Goal: Obtain resource: Download file/media

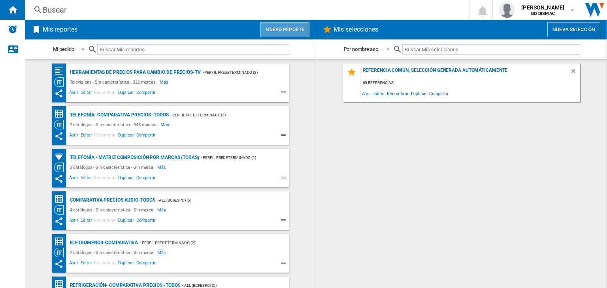
click at [280, 34] on button "Nuevo reporte" at bounding box center [284, 29] width 49 height 15
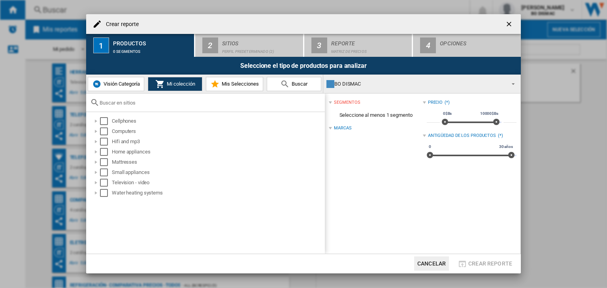
click at [129, 88] on button "Visión Categoría" at bounding box center [116, 84] width 56 height 14
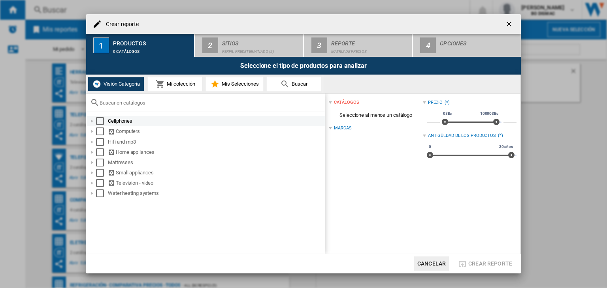
click at [105, 121] on md-checkbox "Select" at bounding box center [102, 121] width 12 height 8
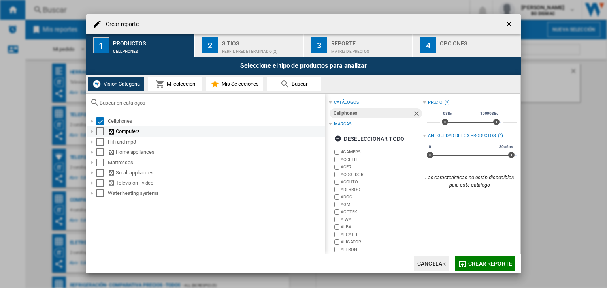
click at [97, 135] on div "Computers" at bounding box center [206, 131] width 238 height 10
click at [100, 130] on div "Select" at bounding box center [100, 132] width 8 height 8
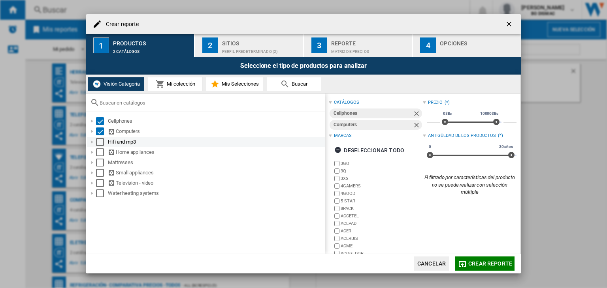
click at [101, 144] on div "Select" at bounding box center [100, 142] width 8 height 8
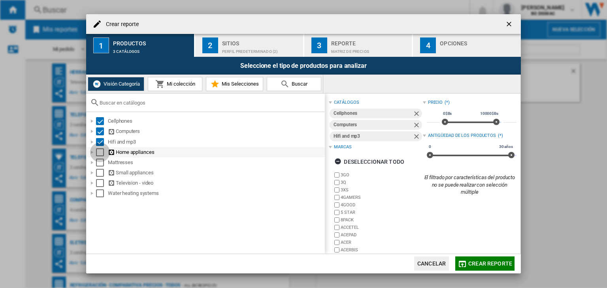
click at [101, 152] on div "Select" at bounding box center [100, 153] width 8 height 8
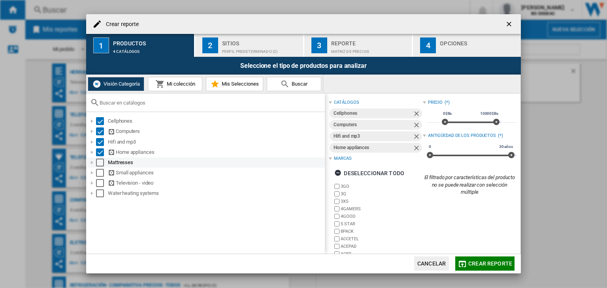
click at [100, 167] on div "Mattresses" at bounding box center [206, 163] width 238 height 10
click at [99, 165] on div "Select" at bounding box center [100, 163] width 8 height 8
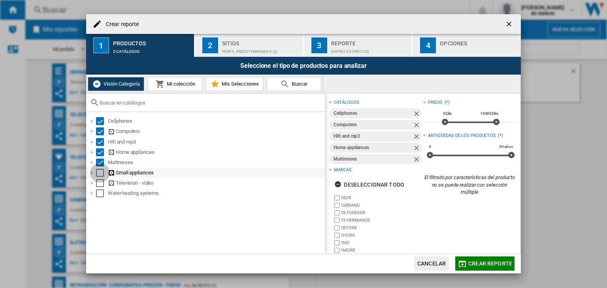
click at [100, 173] on div "Select" at bounding box center [100, 173] width 8 height 8
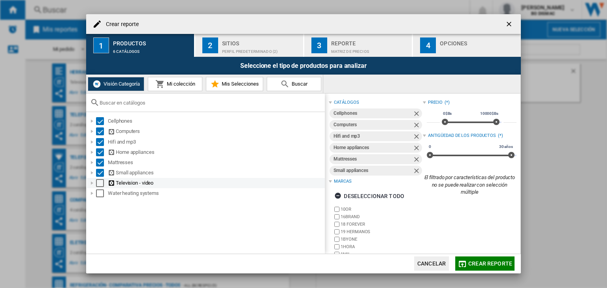
click at [102, 183] on div "Select" at bounding box center [100, 183] width 8 height 8
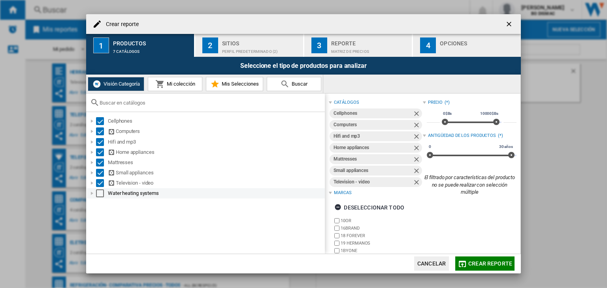
click at [99, 195] on div "Select" at bounding box center [100, 194] width 8 height 8
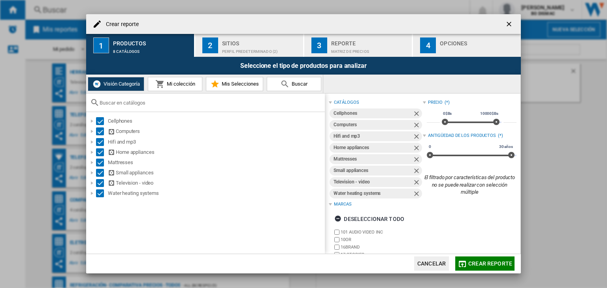
click at [227, 49] on div "Perfil predeterminado (2)" at bounding box center [261, 49] width 78 height 8
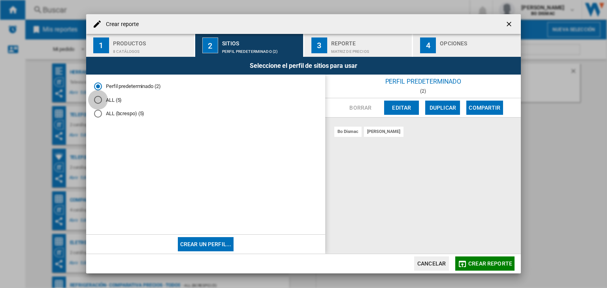
click at [96, 103] on div "ALL (5)" at bounding box center [98, 100] width 8 height 8
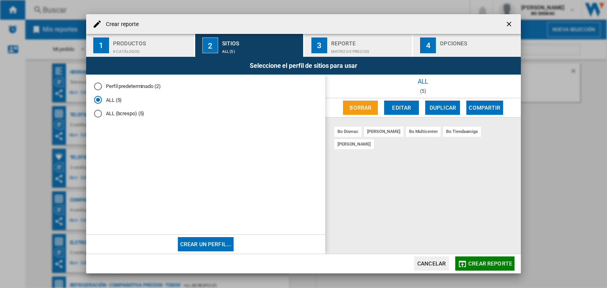
click at [381, 35] on button "3 Reporte Matriz de precios" at bounding box center [358, 45] width 109 height 23
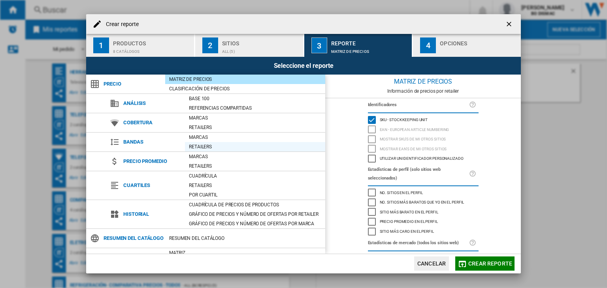
scroll to position [44, 0]
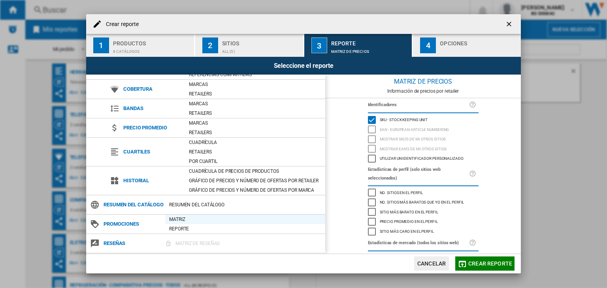
click at [176, 221] on div "Matriz" at bounding box center [245, 220] width 160 height 8
click at [491, 45] on div "Opciones" at bounding box center [479, 41] width 78 height 8
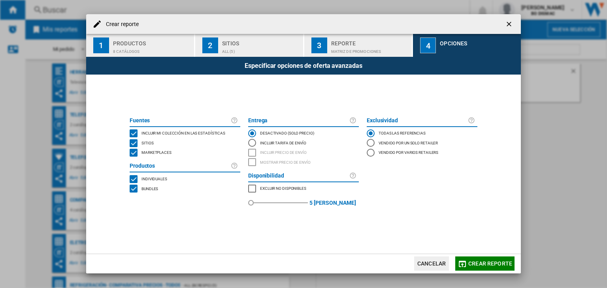
click at [134, 190] on div "BUNDLES" at bounding box center [134, 189] width 8 height 8
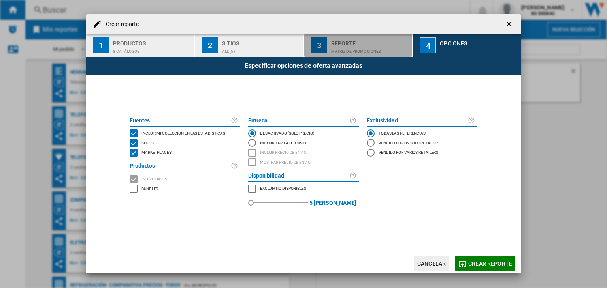
click at [376, 38] on div "Reporte" at bounding box center [370, 41] width 78 height 8
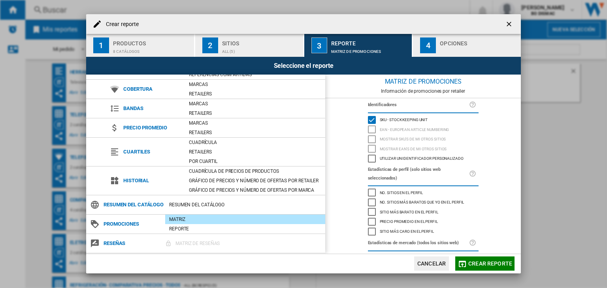
click at [478, 261] on span "Crear reporte" at bounding box center [490, 264] width 44 height 6
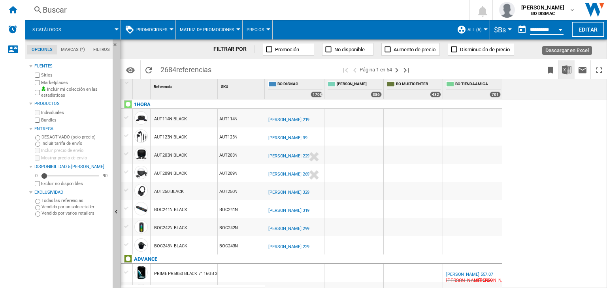
click at [566, 68] on img "Descargar en Excel" at bounding box center [566, 69] width 9 height 9
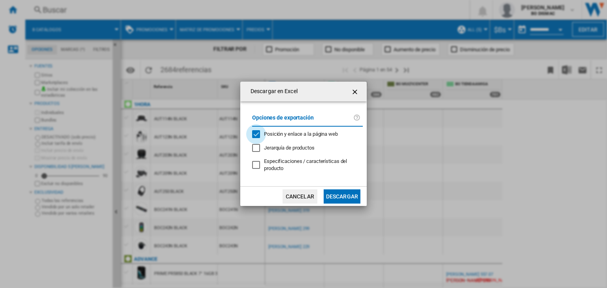
click at [260, 135] on div "Posición y enlace a la página web" at bounding box center [256, 134] width 8 height 8
click at [333, 193] on button "Descargar" at bounding box center [341, 197] width 37 height 14
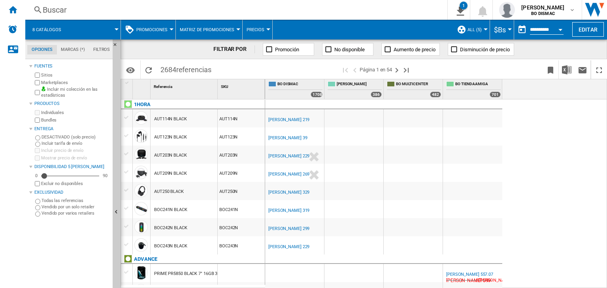
click at [169, 29] on div at bounding box center [171, 29] width 4 height 2
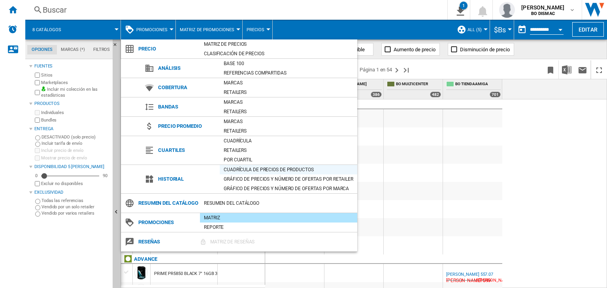
click at [245, 170] on div "Cuadrícula de precios de productos" at bounding box center [288, 170] width 137 height 8
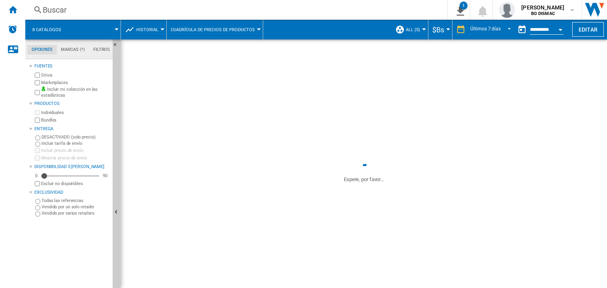
click at [485, 26] on div "Últimos 7 [PERSON_NAME] 1 día Últimos 7 [PERSON_NAME] Últimos 14 [PERSON_NAME] …" at bounding box center [483, 30] width 62 height 20
click at [489, 34] on md-select-value "Últimos 7 días" at bounding box center [491, 30] width 45 height 12
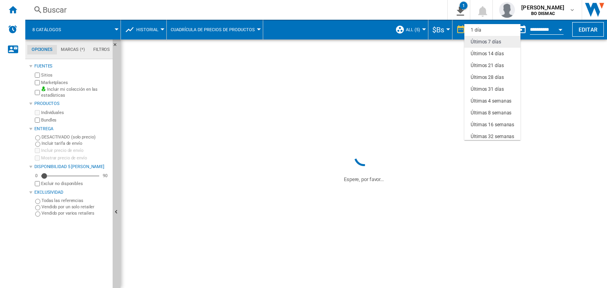
scroll to position [11, 0]
click at [492, 46] on md-option "Últimos 14 días" at bounding box center [492, 42] width 56 height 12
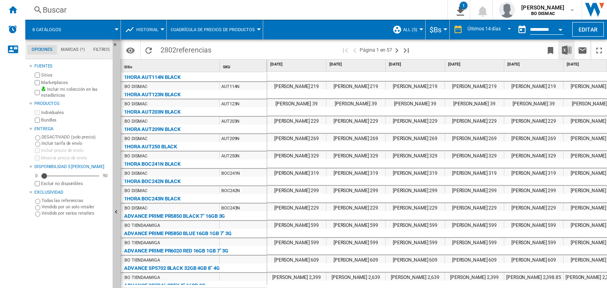
click at [568, 49] on img "Descargar en Excel" at bounding box center [566, 49] width 9 height 9
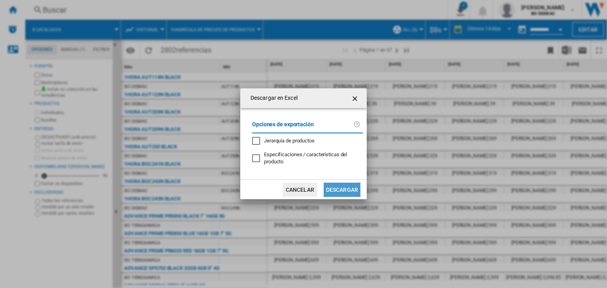
click at [340, 191] on button "Descargar" at bounding box center [341, 190] width 37 height 14
